Goal: Transaction & Acquisition: Subscribe to service/newsletter

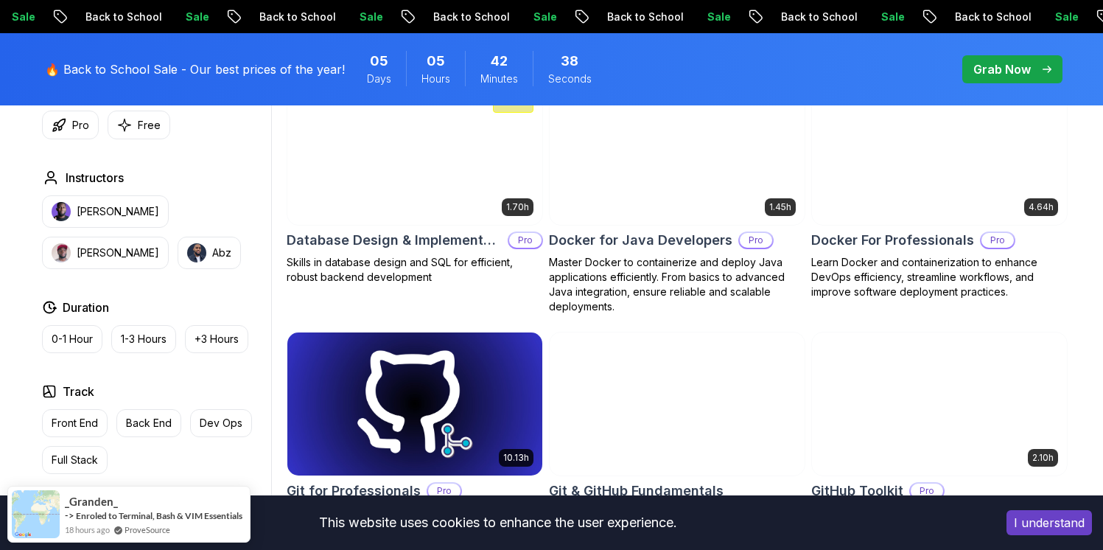
scroll to position [1400, 0]
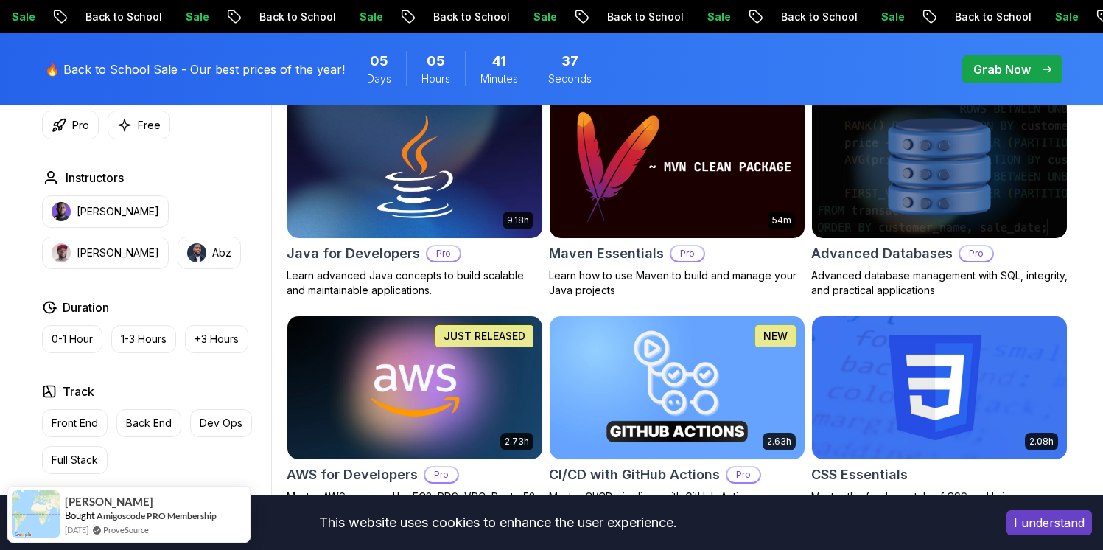
scroll to position [607, 0]
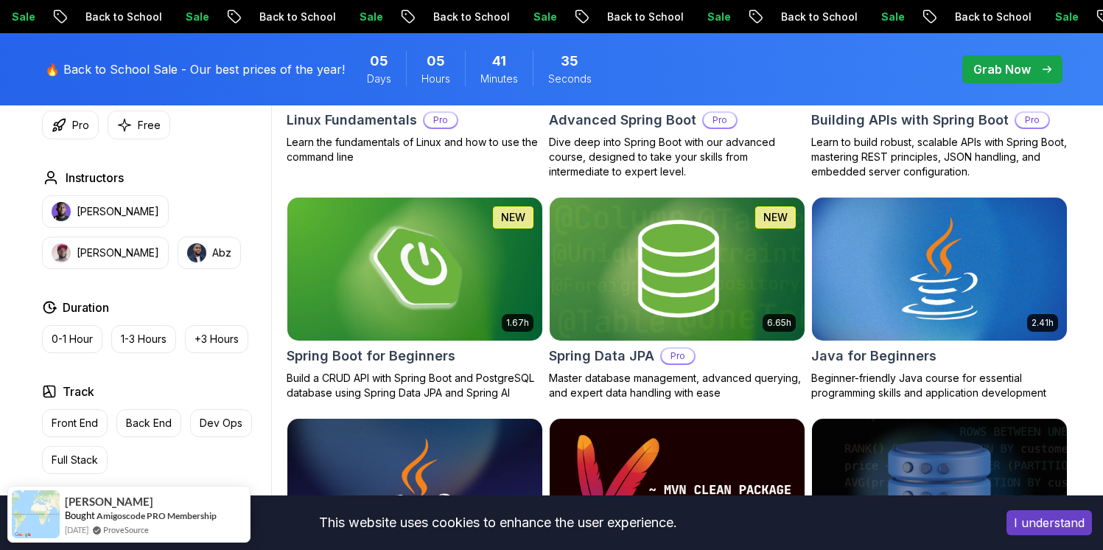
click at [1044, 519] on button "I understand" at bounding box center [1048, 522] width 85 height 25
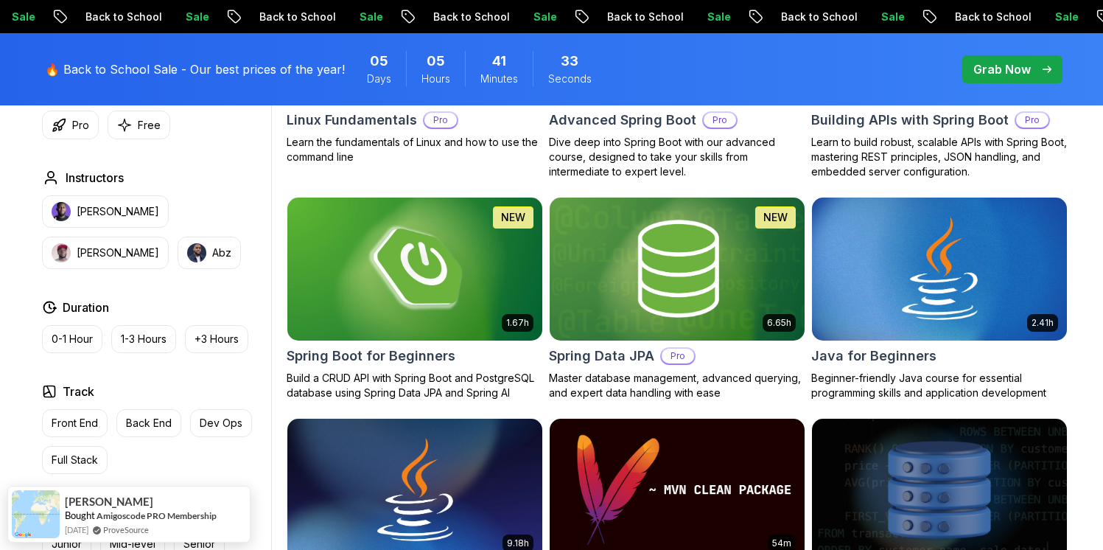
click at [1009, 64] on p "Grab Now" at bounding box center [1001, 69] width 57 height 18
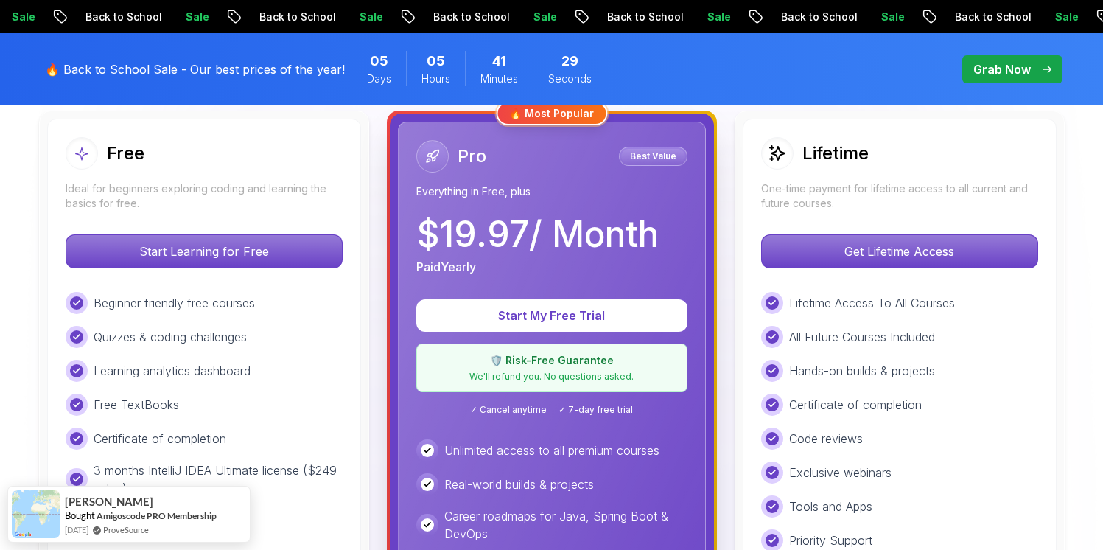
scroll to position [465, 0]
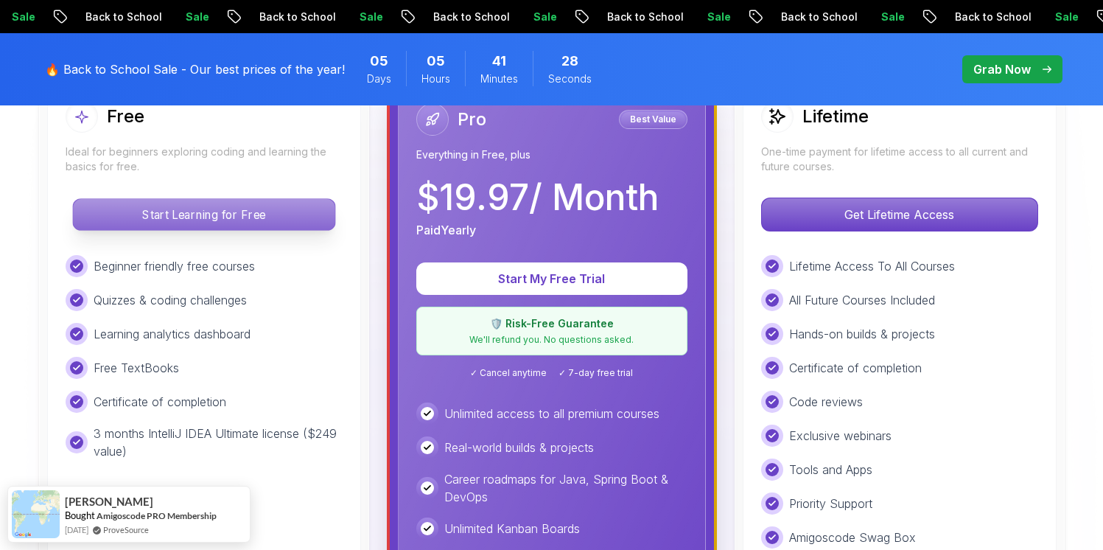
click at [269, 213] on p "Start Learning for Free" at bounding box center [204, 214] width 262 height 31
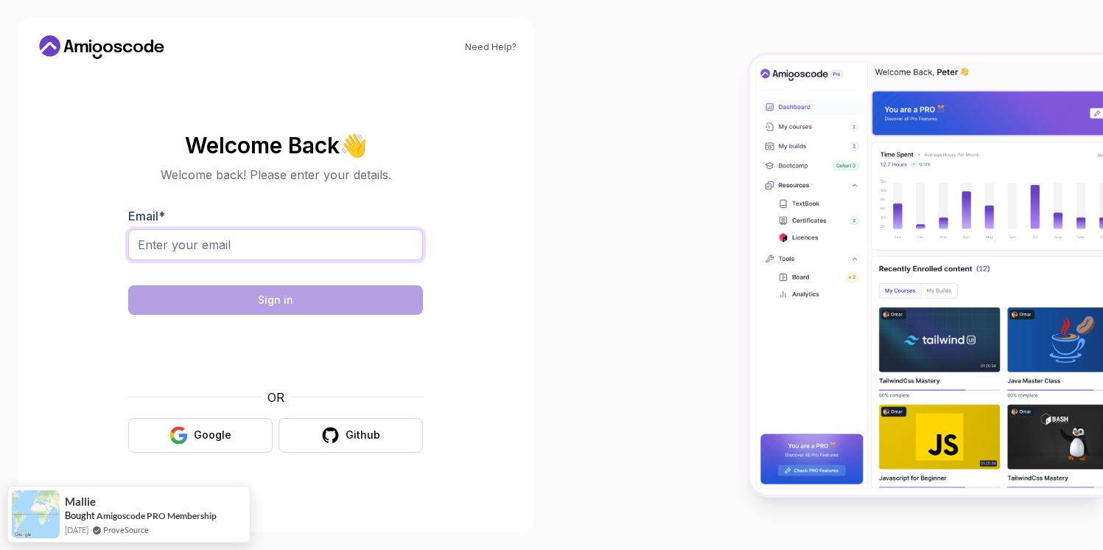
click at [281, 250] on input "Email *" at bounding box center [275, 244] width 295 height 31
type input "[EMAIL_ADDRESS][DOMAIN_NAME]"
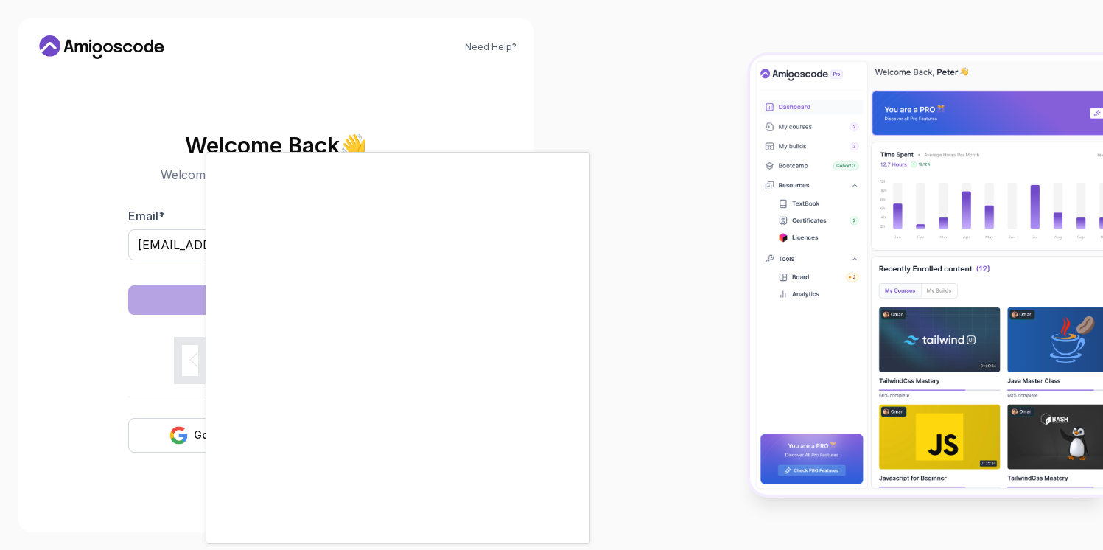
click at [651, 177] on div at bounding box center [551, 275] width 1103 height 550
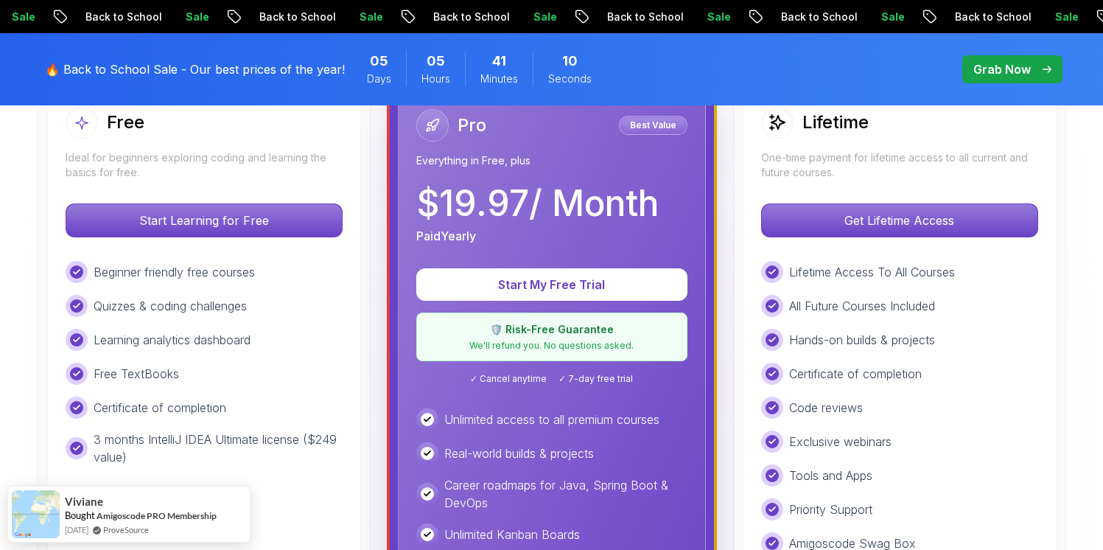
scroll to position [442, 0]
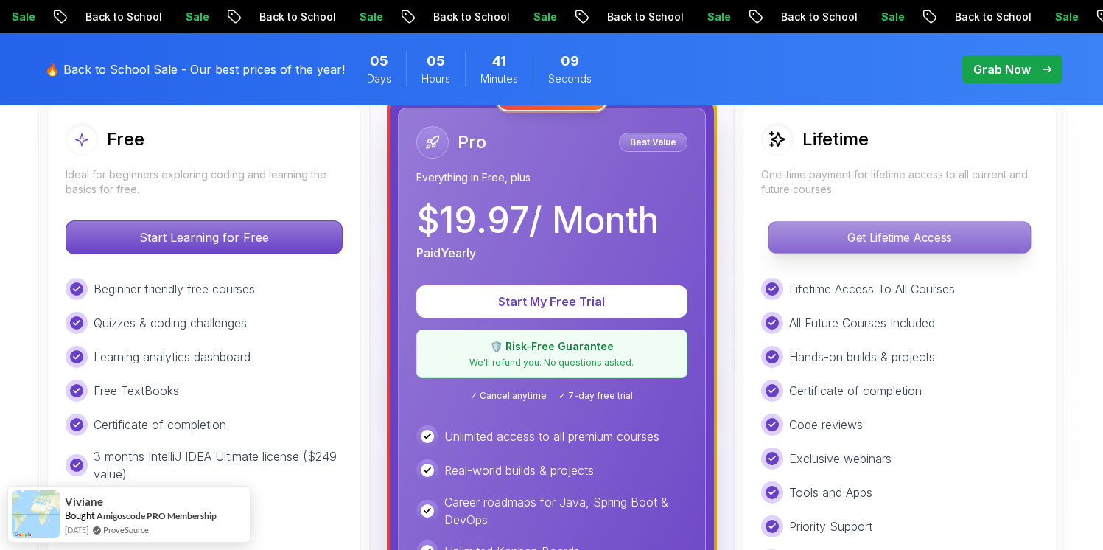
click at [860, 242] on p "Get Lifetime Access" at bounding box center [899, 237] width 262 height 31
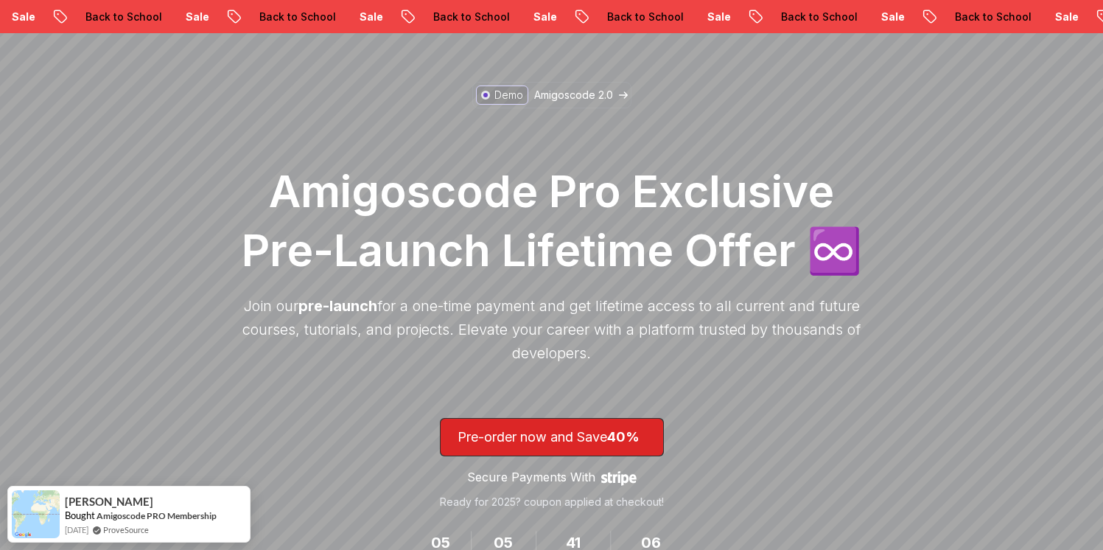
scroll to position [125, 0]
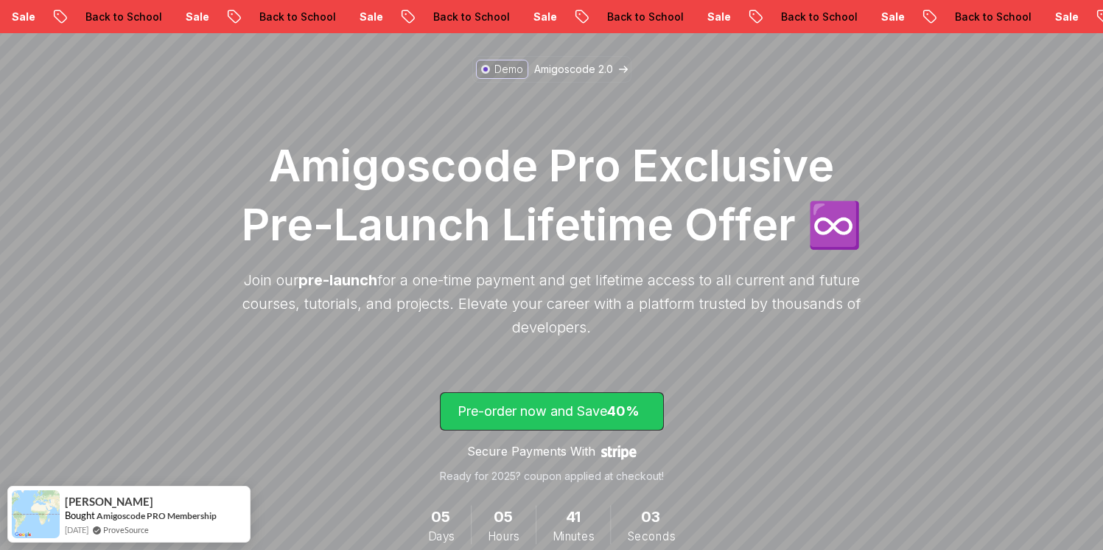
click at [554, 418] on p "Pre-order now and Save 40%" at bounding box center [551, 411] width 189 height 21
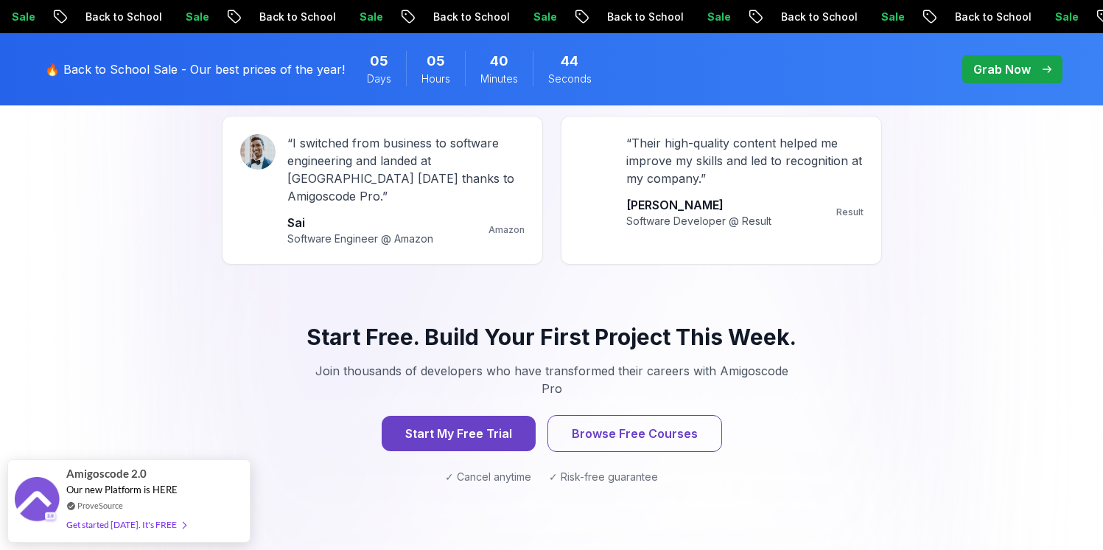
scroll to position [1589, 0]
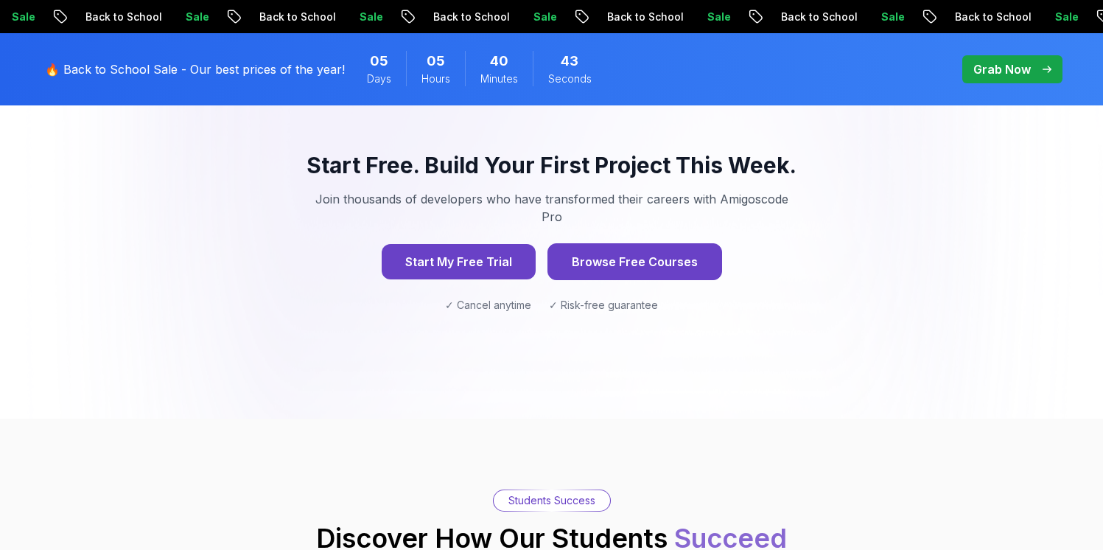
click at [609, 243] on button "Browse Free Courses" at bounding box center [634, 261] width 175 height 37
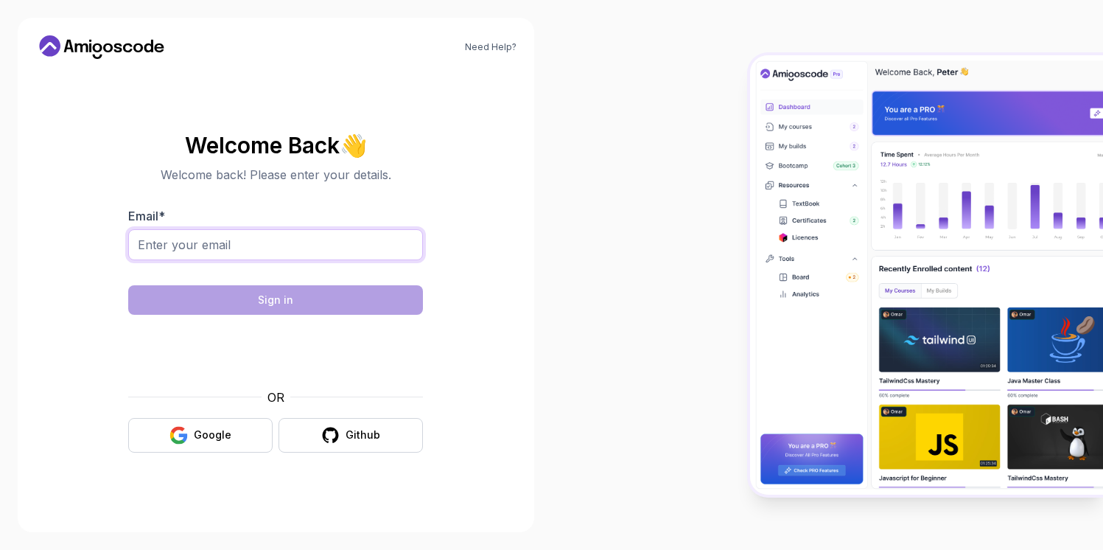
click at [262, 248] on input "Email *" at bounding box center [275, 244] width 295 height 31
type input "[EMAIL_ADDRESS][DOMAIN_NAME]"
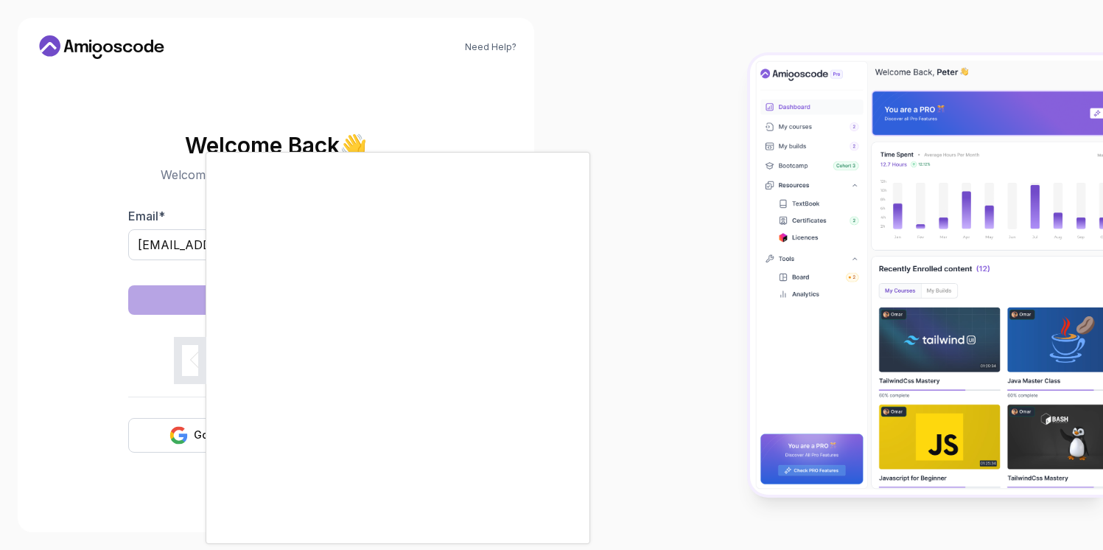
click at [141, 38] on div at bounding box center [551, 275] width 1103 height 550
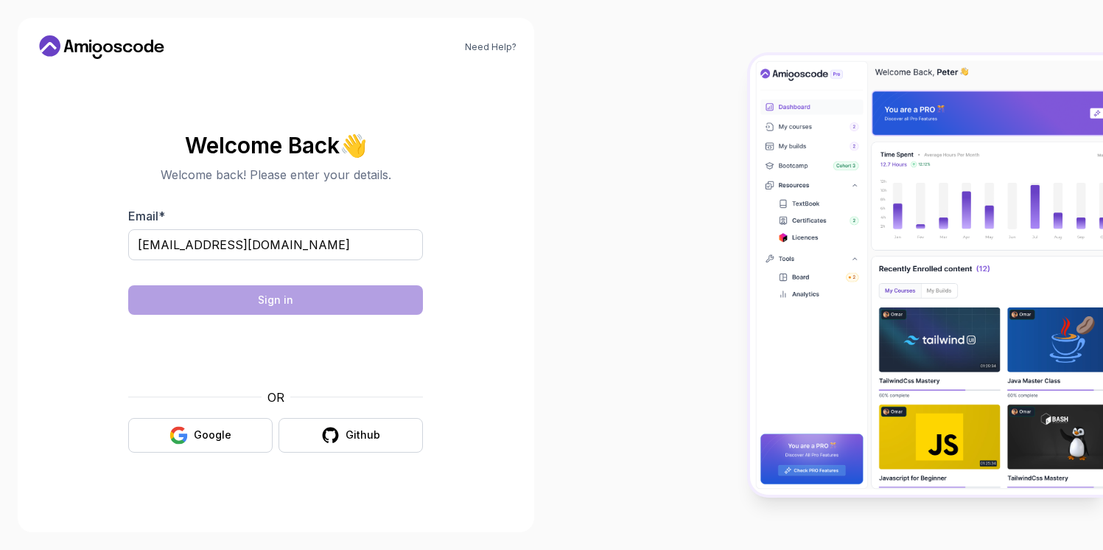
click at [137, 47] on icon at bounding box center [101, 47] width 133 height 24
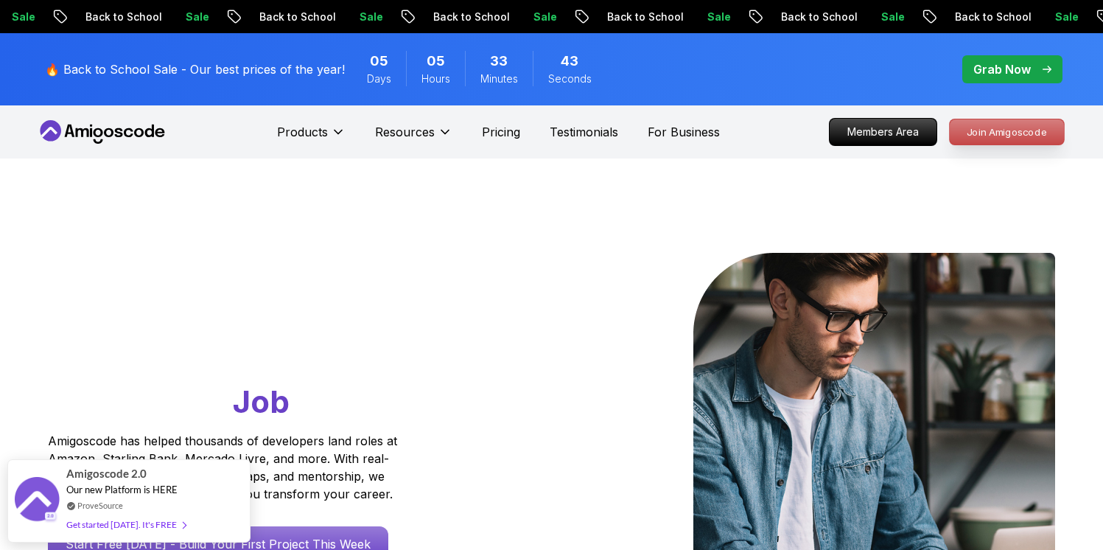
click at [992, 141] on p "Join Amigoscode" at bounding box center [1007, 131] width 114 height 25
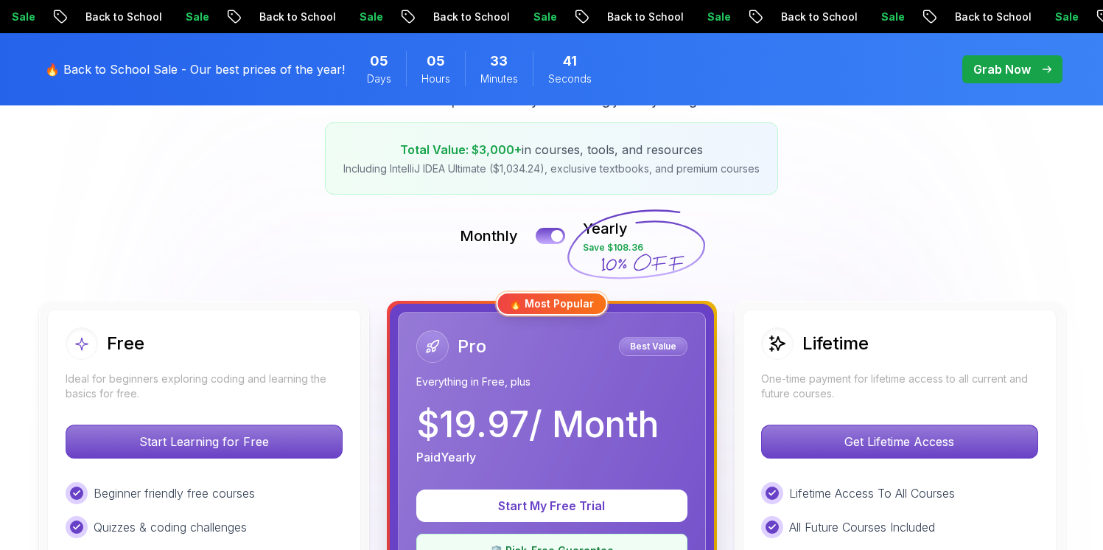
scroll to position [252, 0]
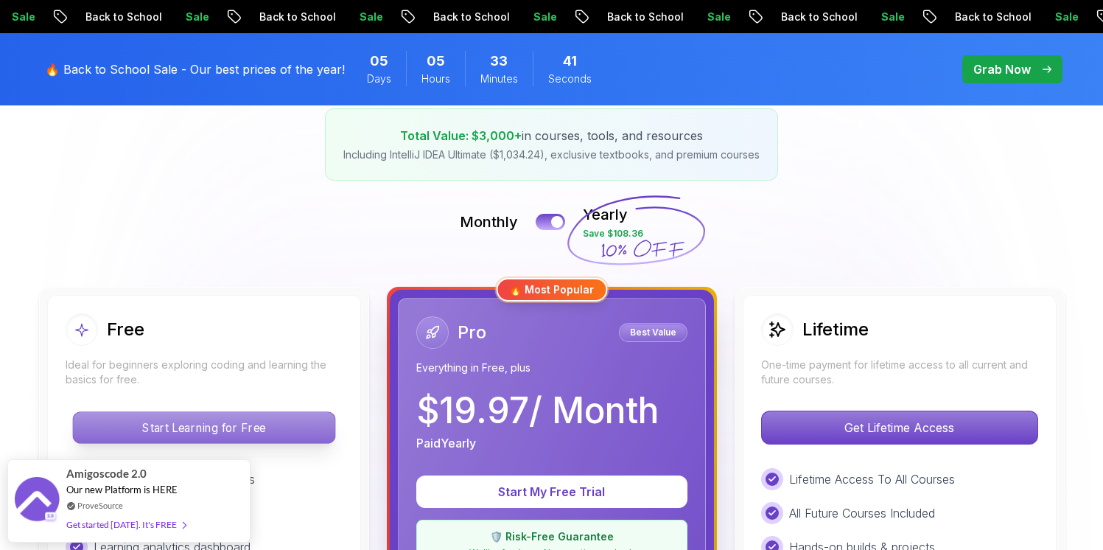
click at [250, 432] on p "Start Learning for Free" at bounding box center [204, 427] width 262 height 31
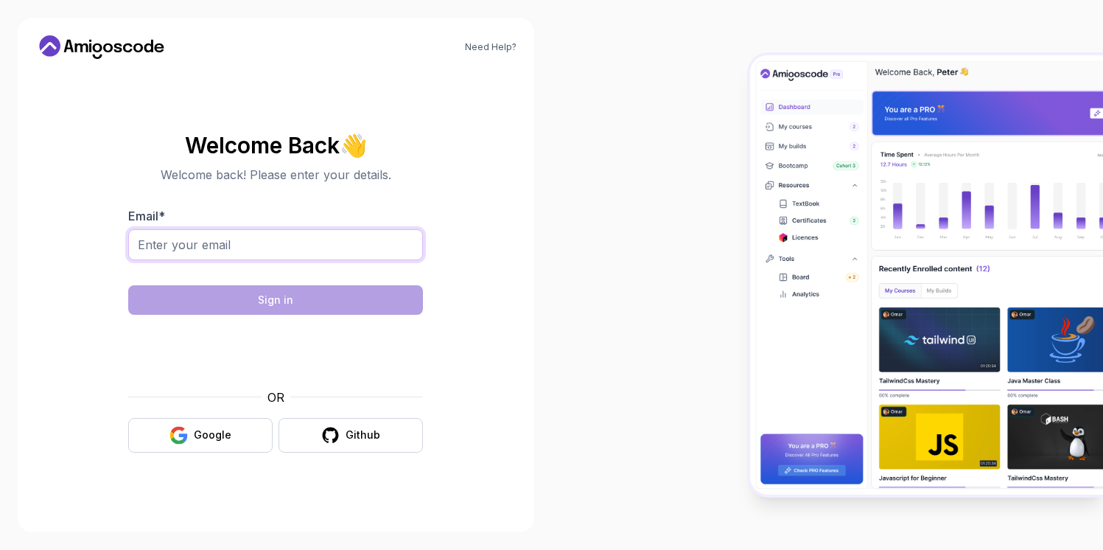
click at [244, 234] on input "Email *" at bounding box center [275, 244] width 295 height 31
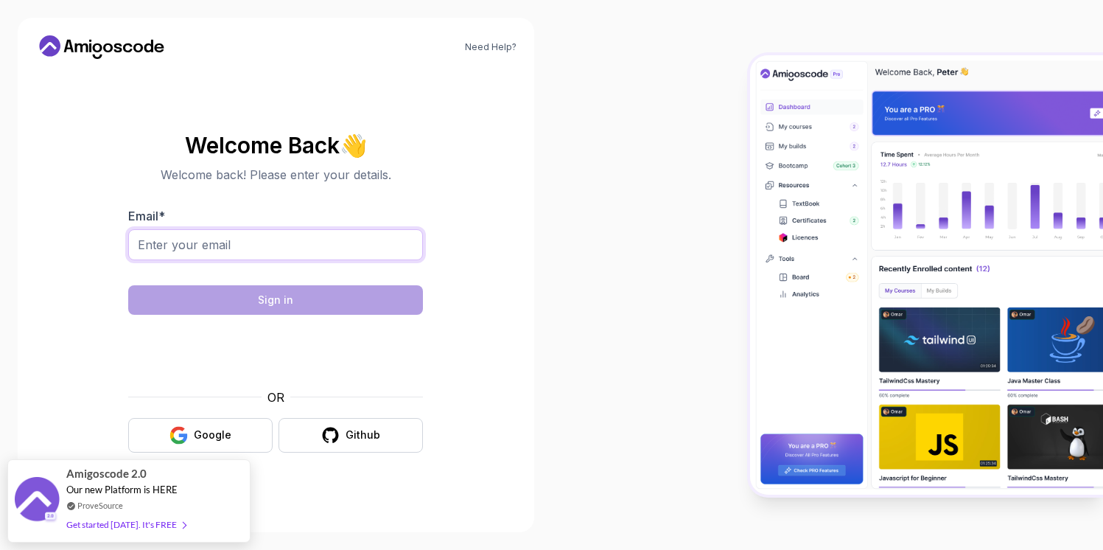
type input "[EMAIL_ADDRESS][DOMAIN_NAME]"
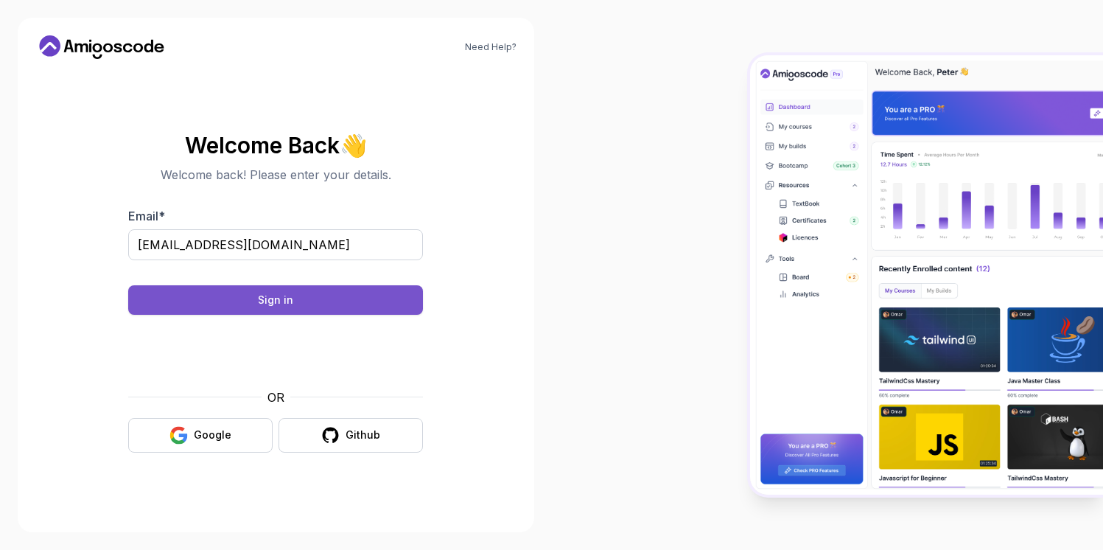
click at [284, 292] on div "Sign in" at bounding box center [275, 299] width 35 height 15
